Goal: Contribute content: Contribute content

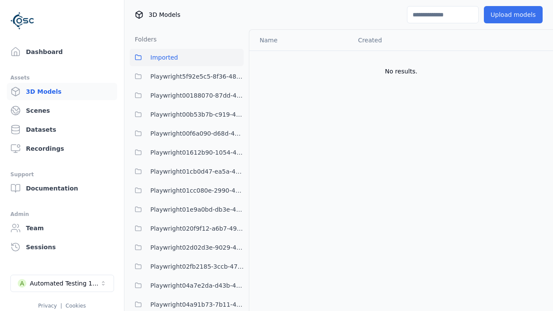
click at [513, 15] on button "Upload models" at bounding box center [513, 14] width 59 height 17
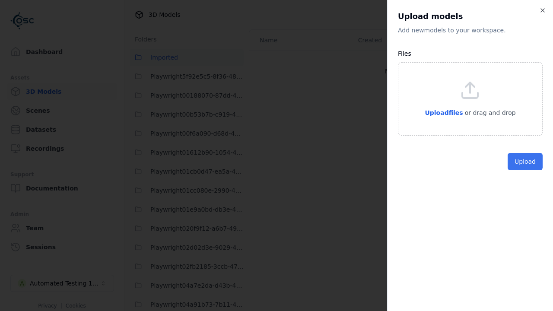
click at [525, 170] on button "Upload" at bounding box center [524, 161] width 35 height 17
